Goal: Check status: Check status

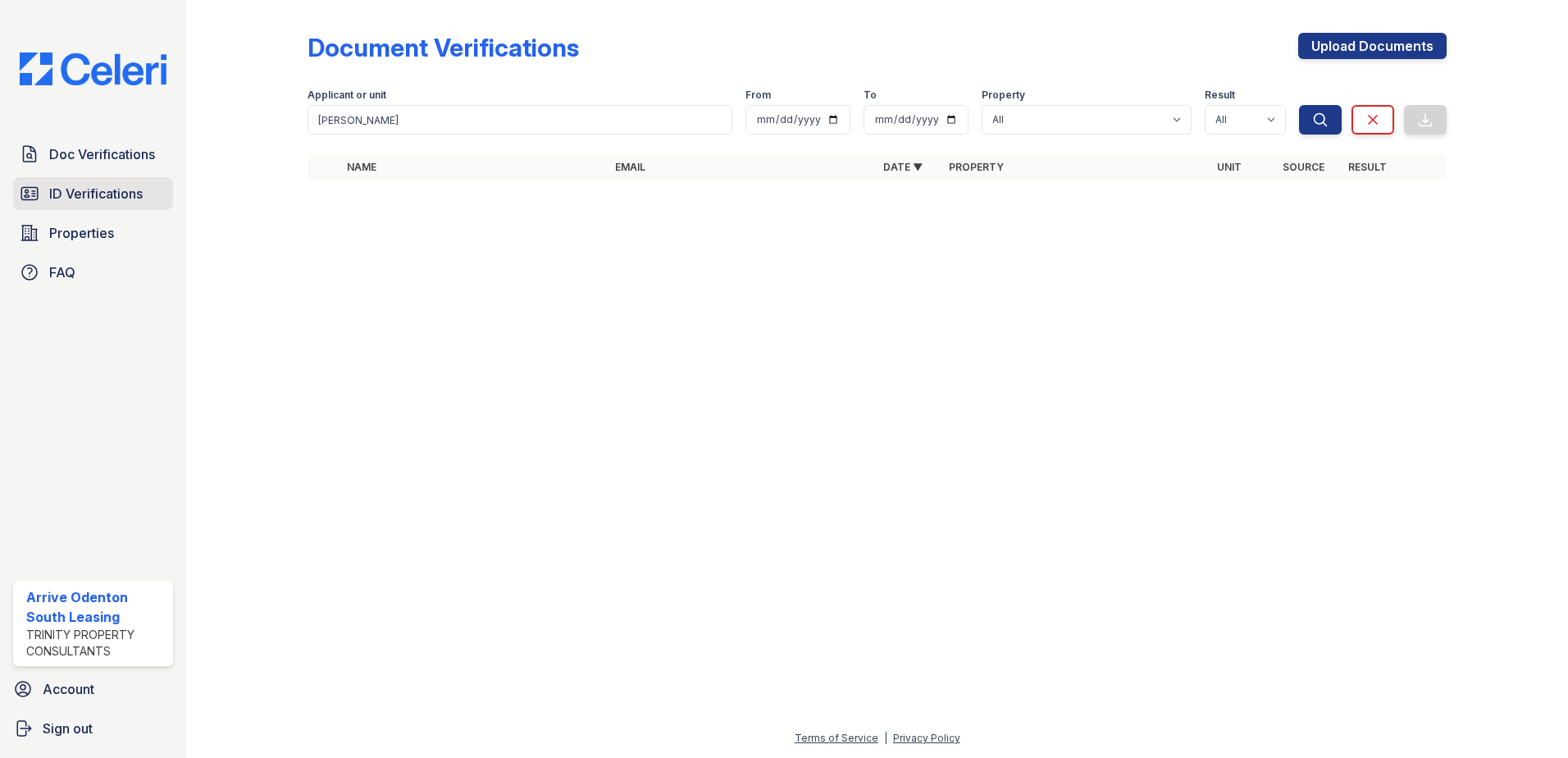
click at [103, 191] on span "ID Verifications" at bounding box center [95, 193] width 93 height 20
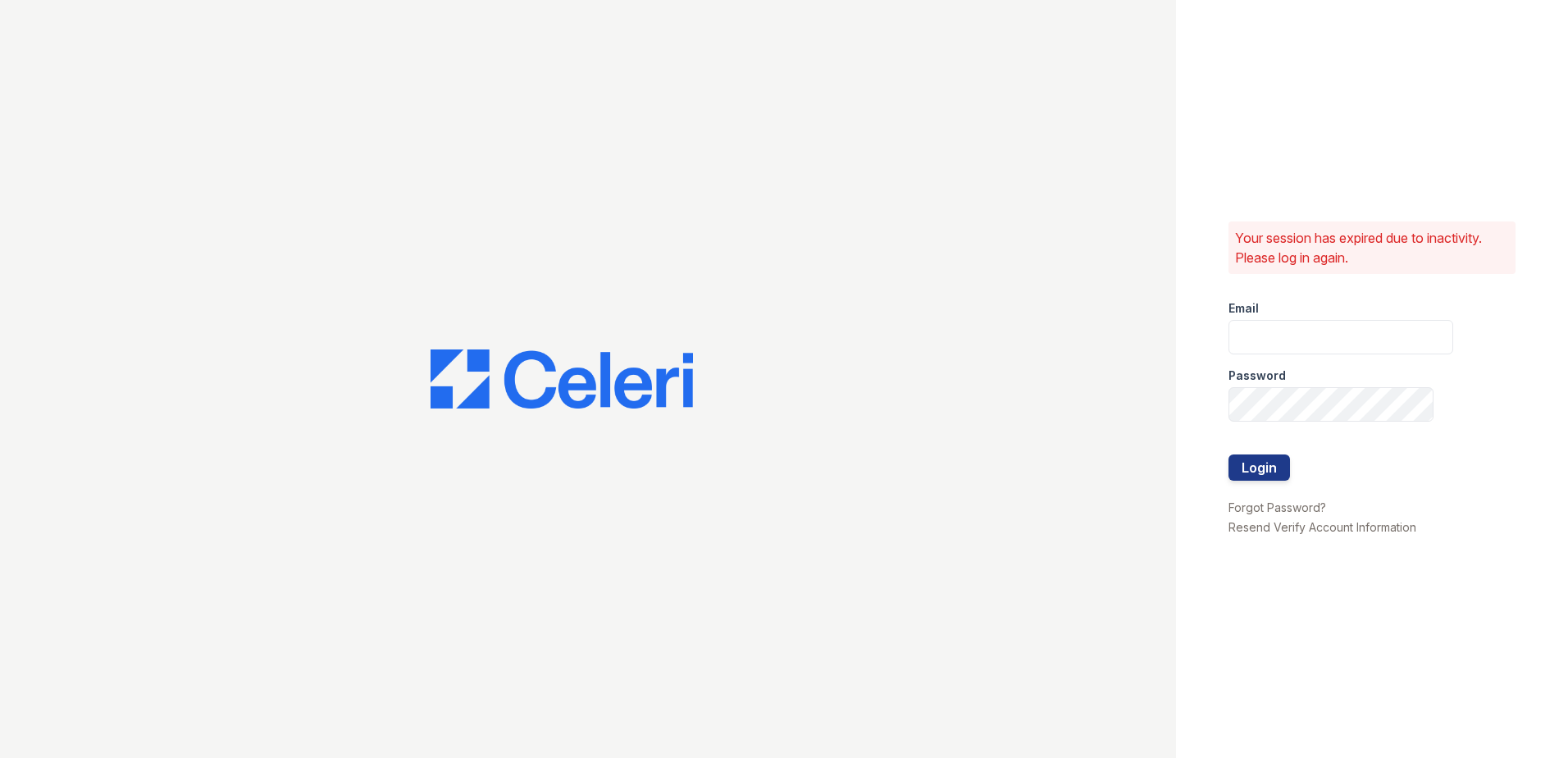
type input "arriveodentonsouth@trinity-pm.com"
click at [1269, 473] on button "Login" at bounding box center [1259, 467] width 62 height 26
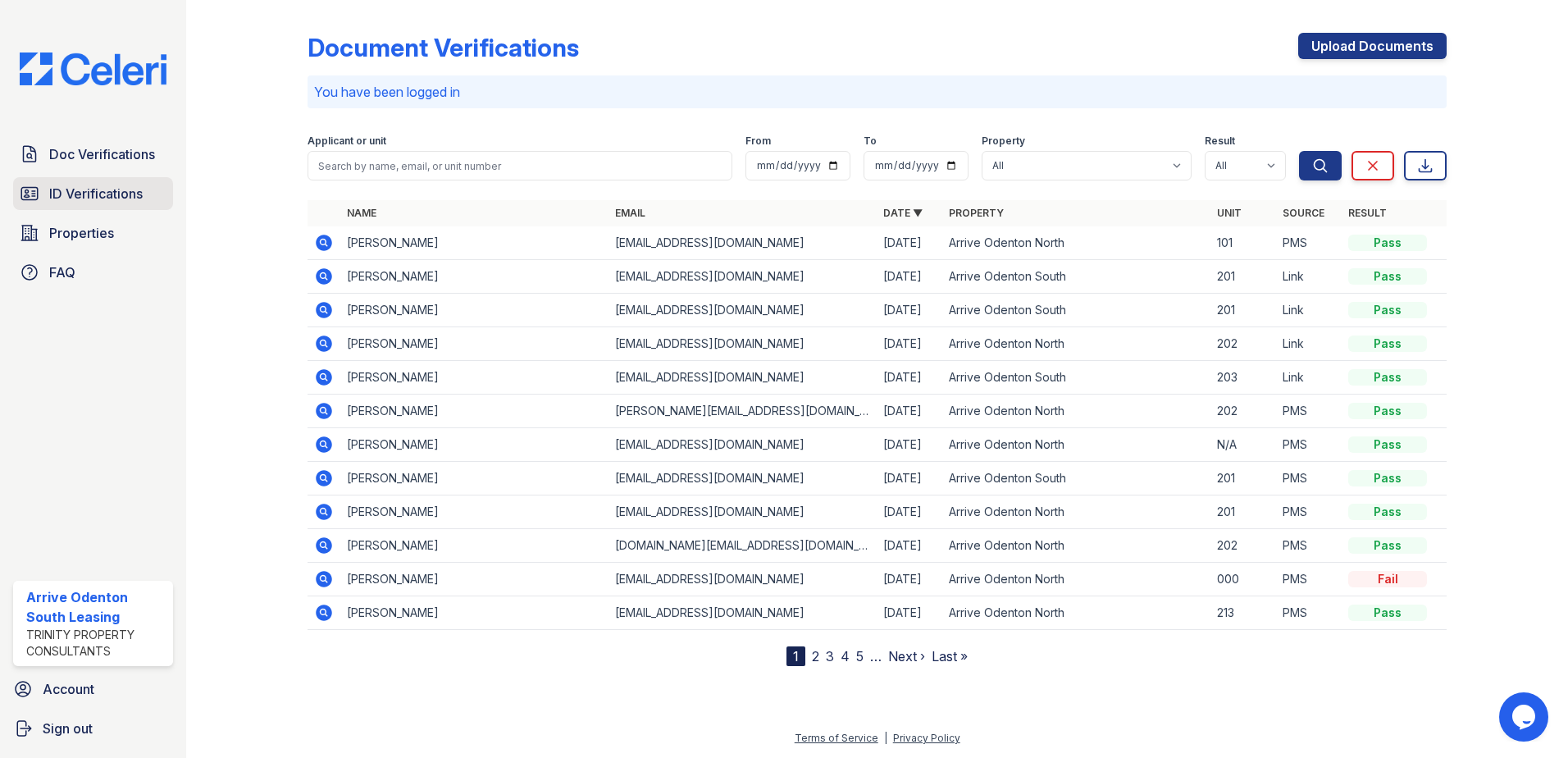
click at [107, 193] on span "ID Verifications" at bounding box center [95, 193] width 93 height 20
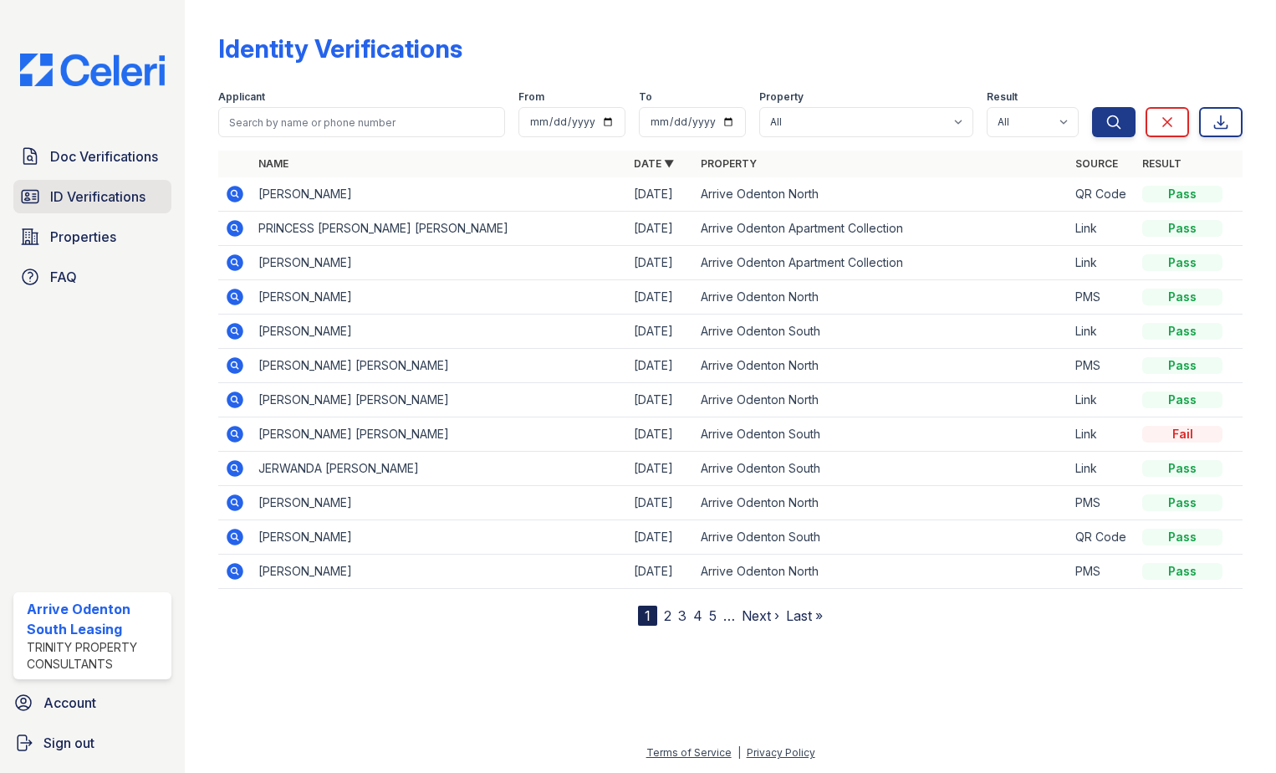
click at [113, 199] on span "ID Verifications" at bounding box center [97, 196] width 95 height 20
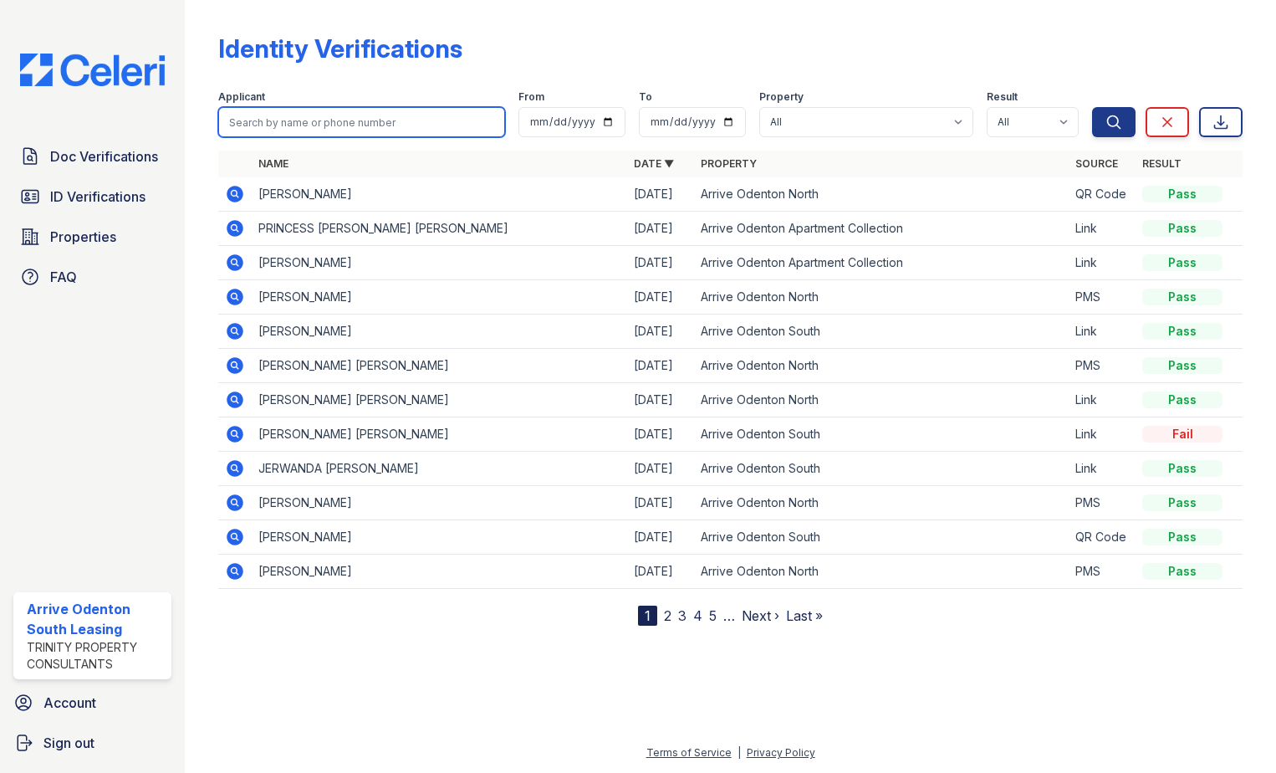
click at [352, 127] on input "search" at bounding box center [361, 122] width 287 height 30
type input "brown"
click at [1092, 107] on button "Search" at bounding box center [1113, 122] width 43 height 30
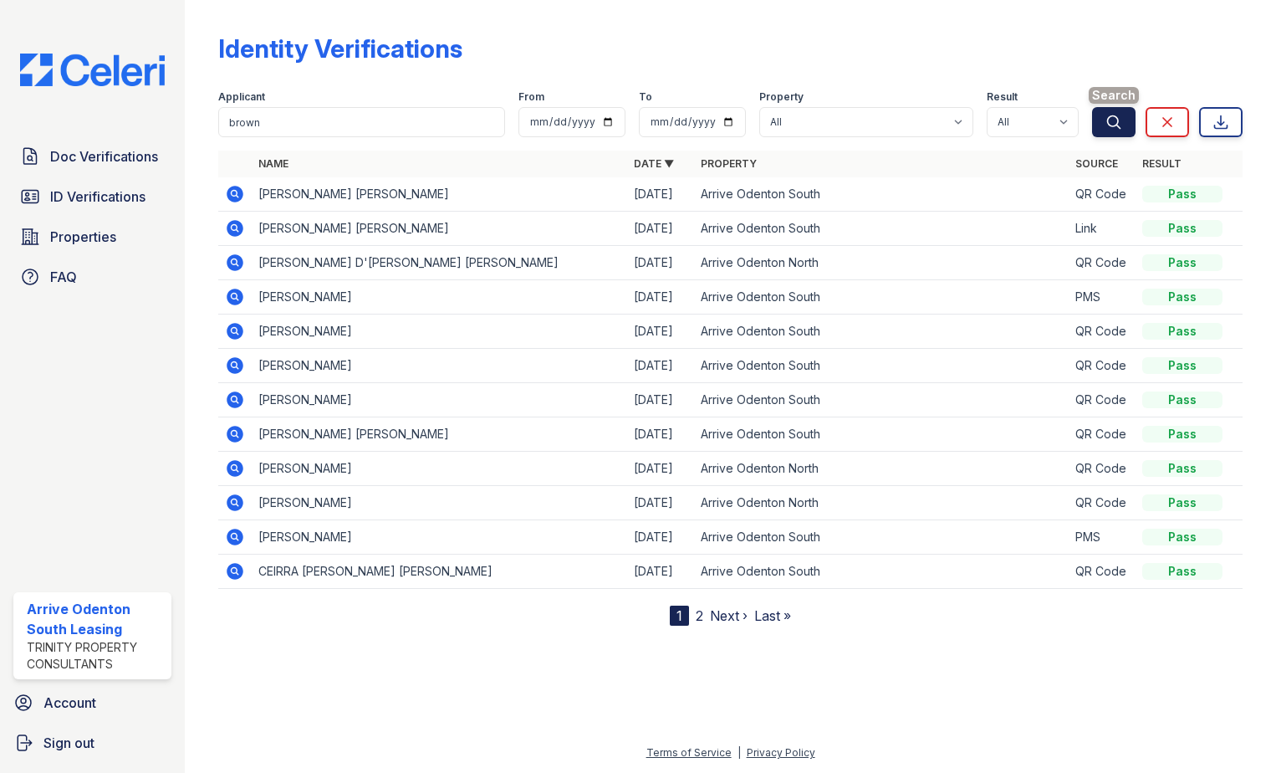
click at [1110, 125] on icon "submit" at bounding box center [1114, 121] width 13 height 13
click at [700, 620] on link "2" at bounding box center [700, 615] width 8 height 17
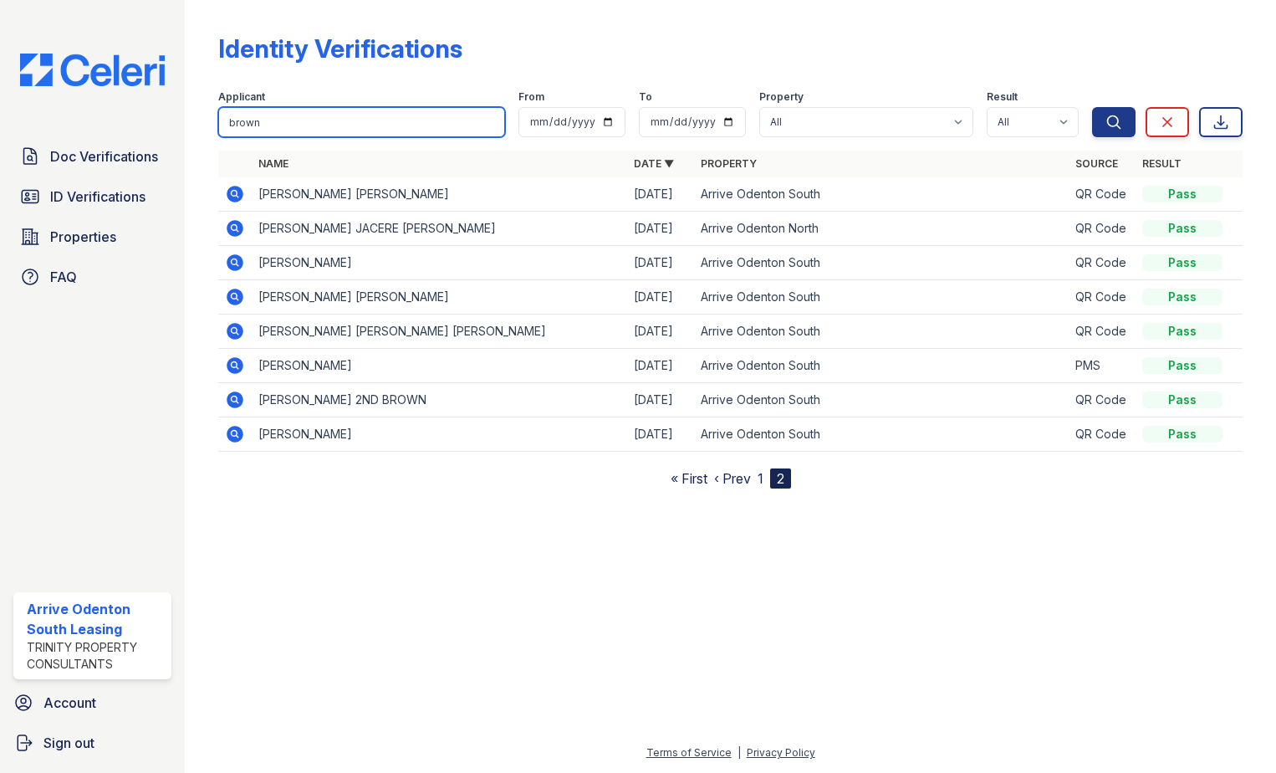
click at [493, 126] on input "brown" at bounding box center [361, 122] width 287 height 30
click at [491, 121] on input "brown" at bounding box center [361, 122] width 287 height 30
click at [385, 120] on input "search" at bounding box center [361, 122] width 287 height 30
type input "[PERSON_NAME]"
click at [1092, 107] on button "Search" at bounding box center [1113, 122] width 43 height 30
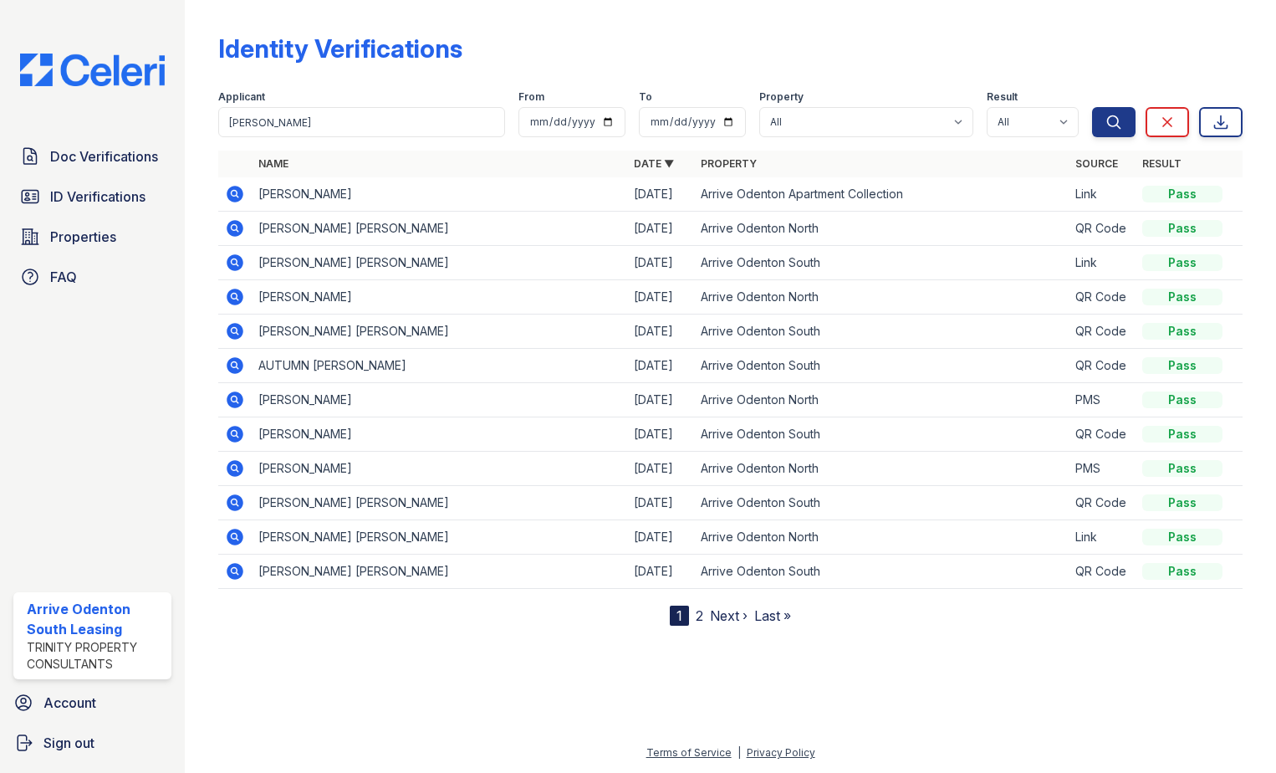
click at [703, 621] on nav "1 2 Next › Last »" at bounding box center [730, 615] width 121 height 20
click at [698, 618] on link "2" at bounding box center [700, 615] width 8 height 17
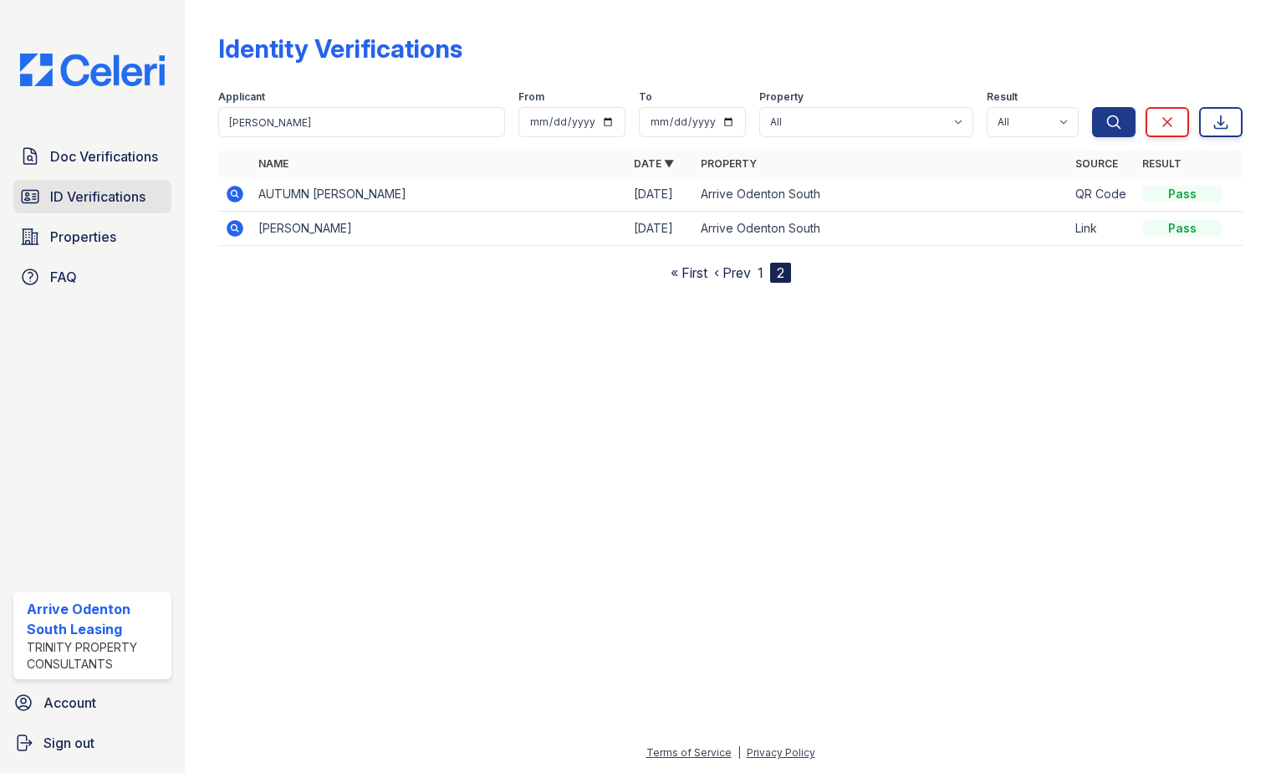
click at [117, 202] on span "ID Verifications" at bounding box center [97, 196] width 95 height 20
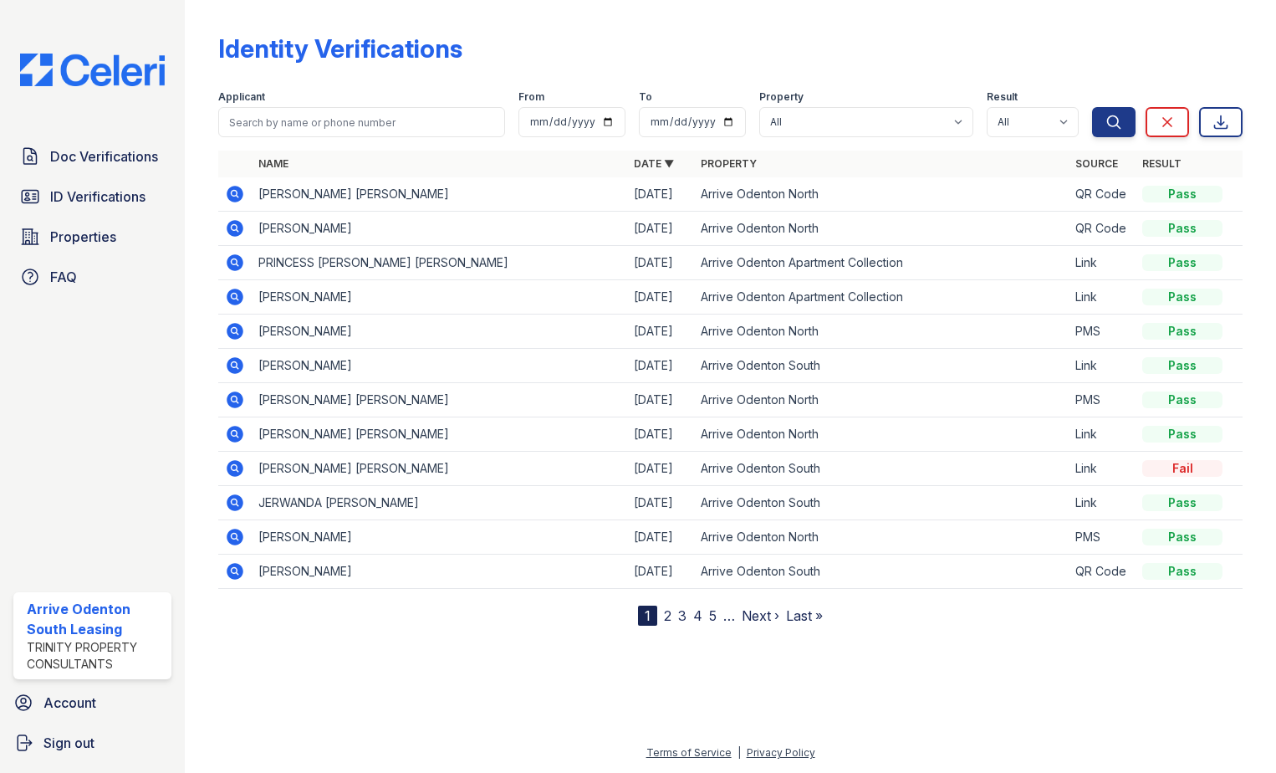
click at [231, 197] on icon at bounding box center [235, 194] width 17 height 17
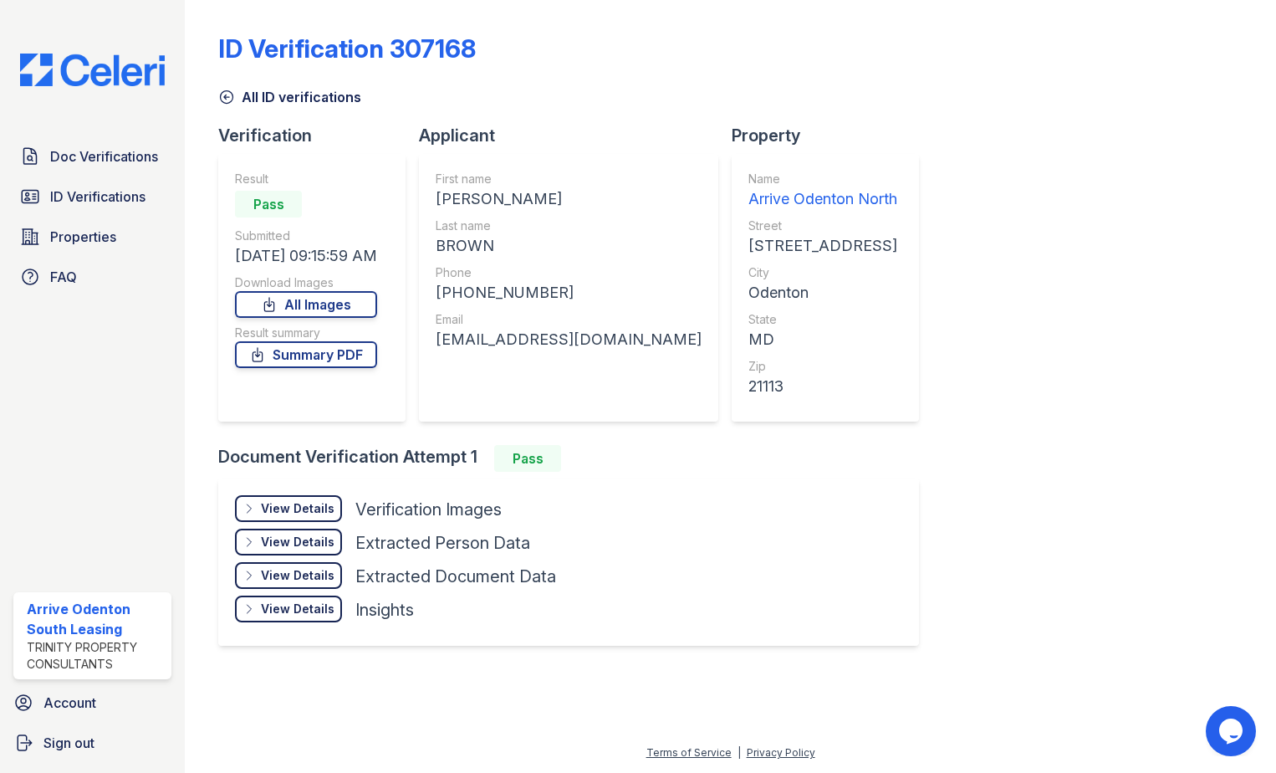
click at [313, 509] on div "View Details" at bounding box center [298, 508] width 74 height 17
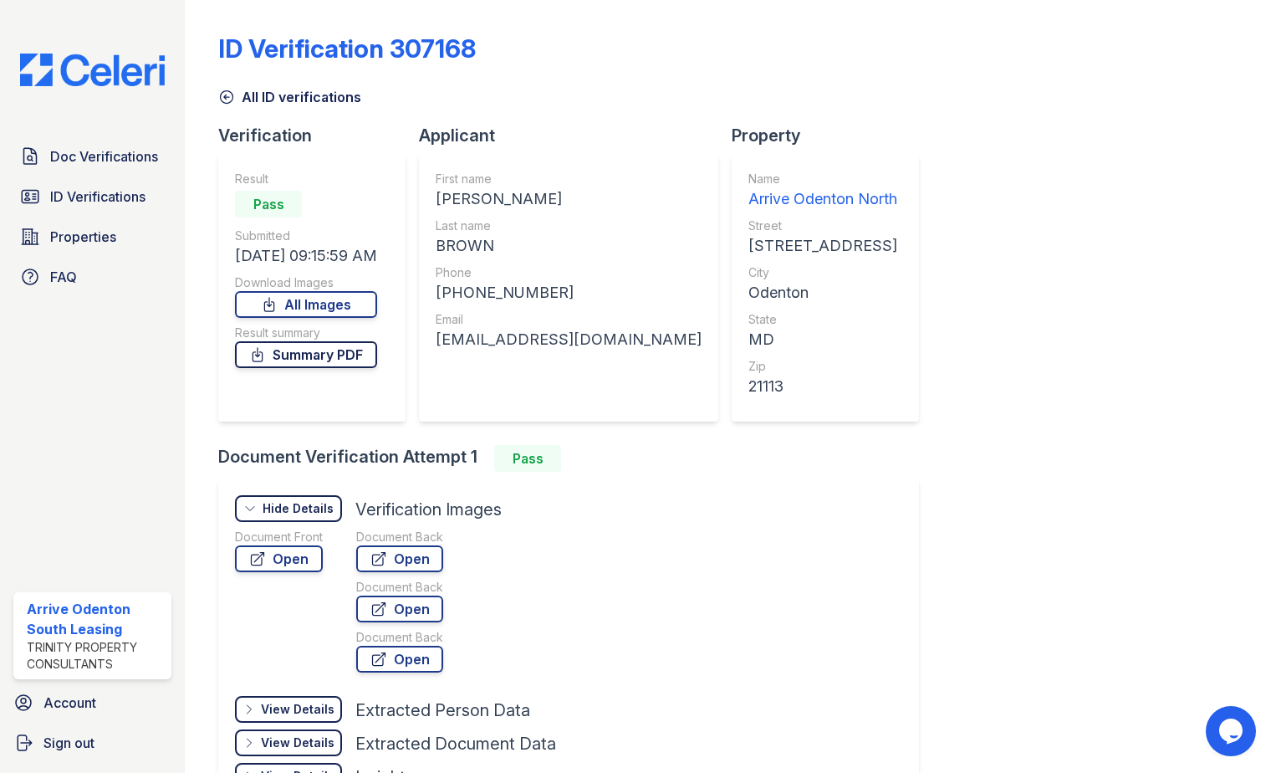
click at [324, 352] on link "Summary PDF" at bounding box center [306, 354] width 142 height 27
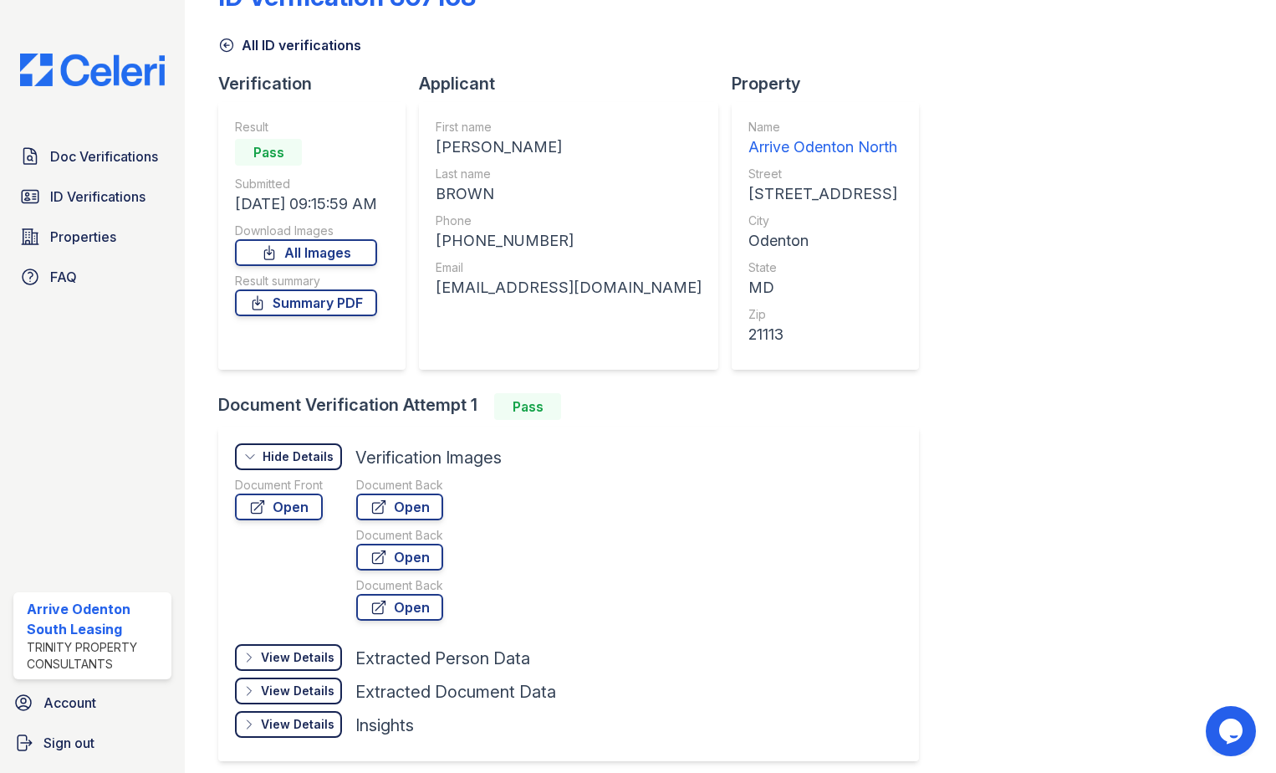
scroll to position [84, 0]
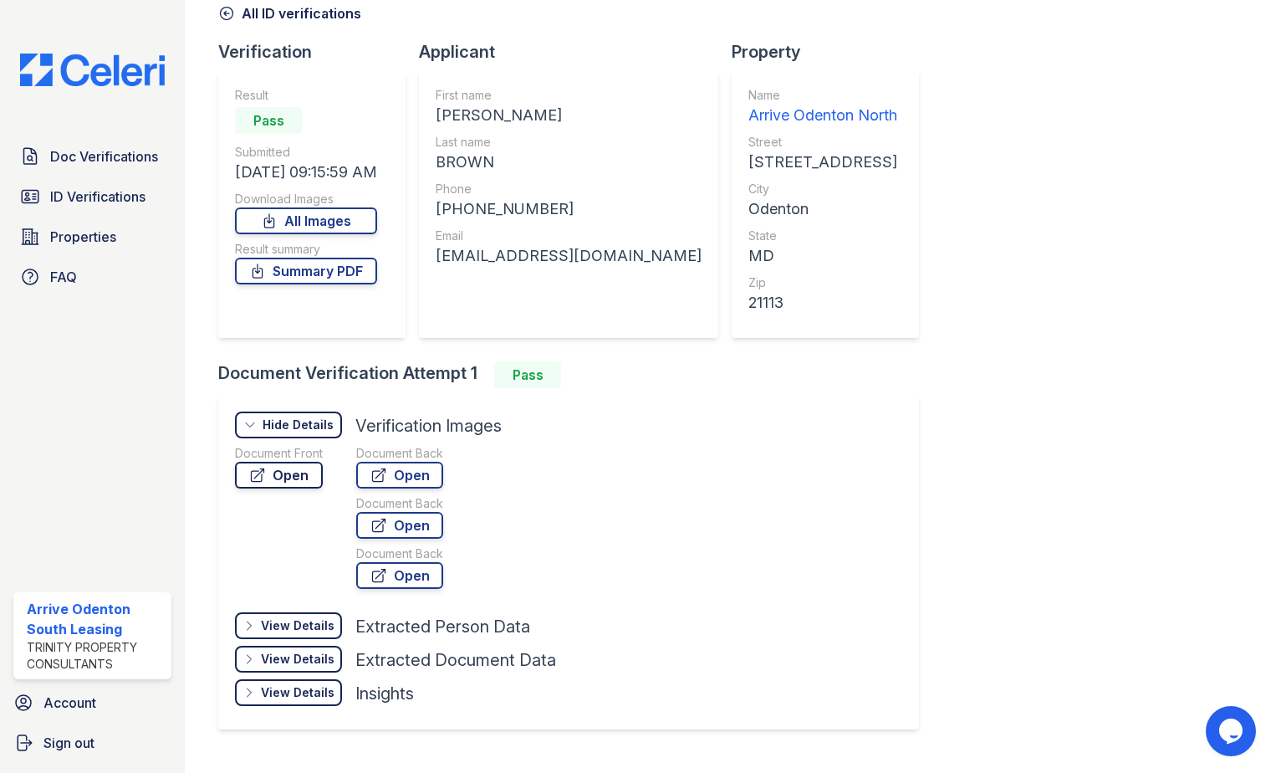
click at [288, 471] on link "Open" at bounding box center [279, 475] width 88 height 27
